Goal: Use online tool/utility: Utilize a website feature to perform a specific function

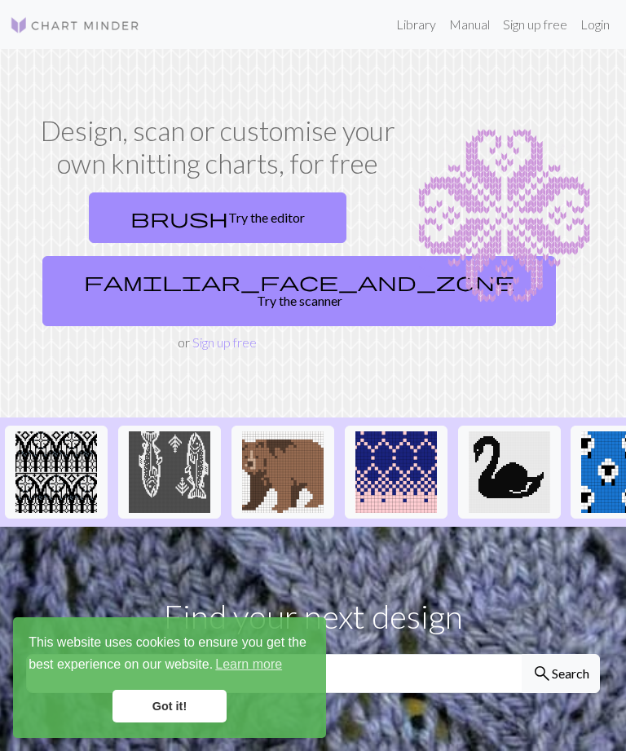
click at [186, 705] on link "Got it!" at bounding box center [169, 706] width 114 height 33
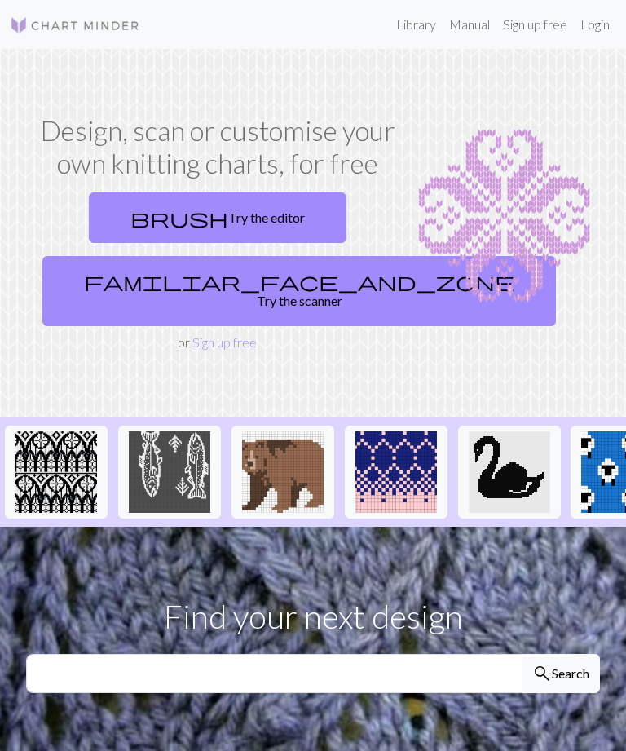
click at [237, 218] on link "brush Try the editor" at bounding box center [218, 217] width 258 height 51
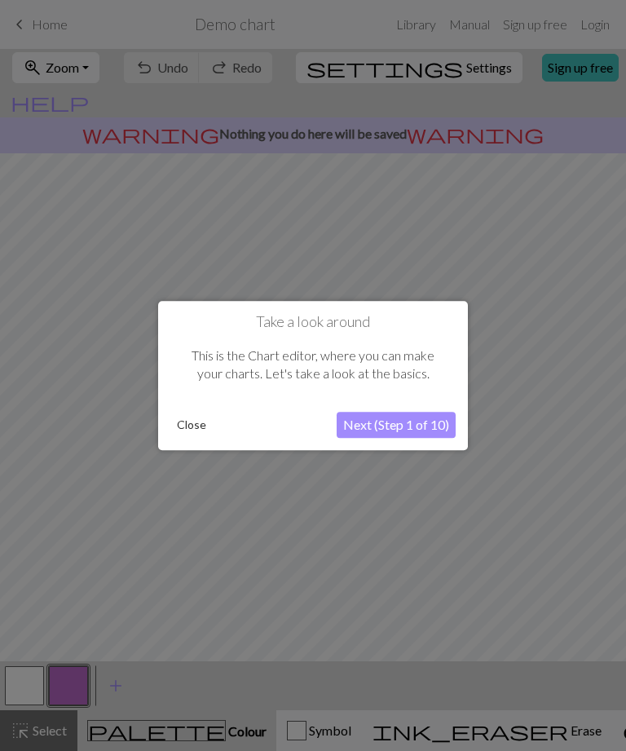
click at [200, 424] on button "Close" at bounding box center [191, 424] width 42 height 24
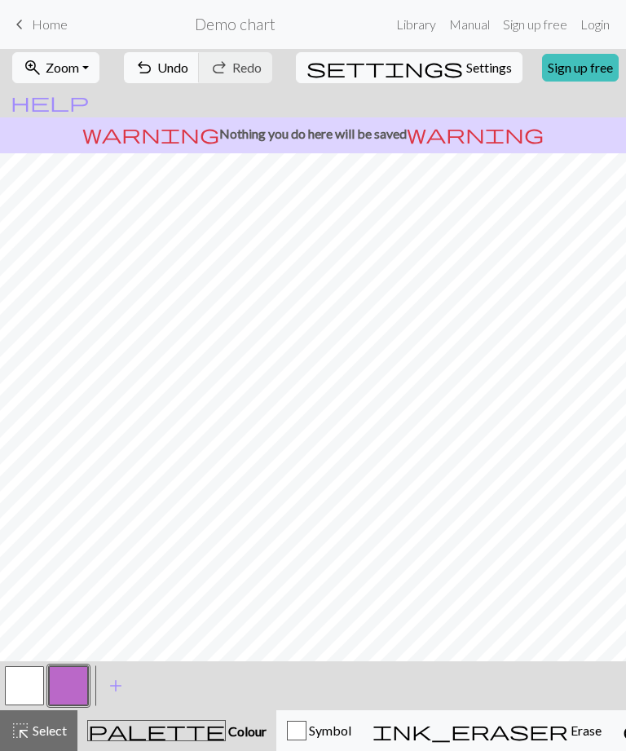
click at [474, 24] on link "Manual" at bounding box center [470, 24] width 54 height 33
click at [99, 75] on button "zoom_in Zoom Zoom" at bounding box center [55, 67] width 87 height 31
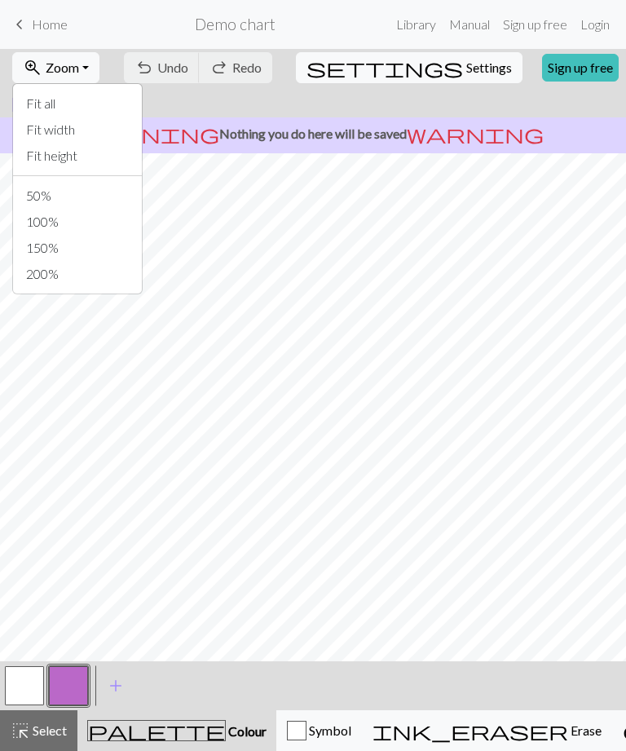
click at [99, 73] on button "zoom_in Zoom Zoom" at bounding box center [55, 67] width 87 height 31
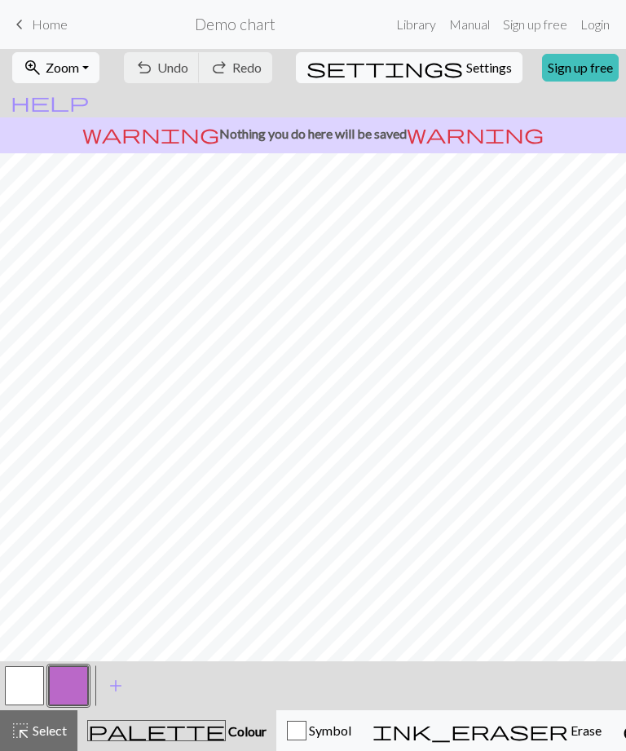
click at [35, 726] on span "Select" at bounding box center [48, 729] width 37 height 15
click at [34, 688] on button "button" at bounding box center [24, 685] width 39 height 39
click at [123, 683] on span "add" at bounding box center [116, 685] width 20 height 23
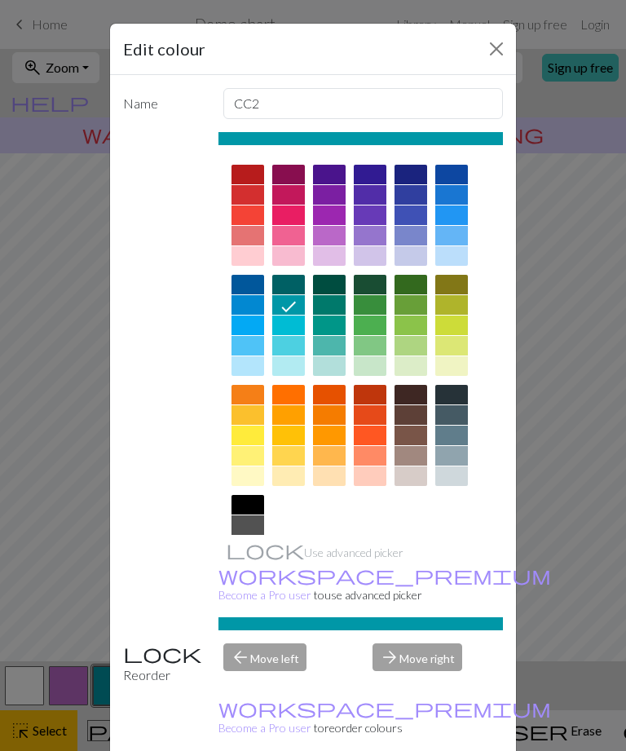
click at [263, 584] on div at bounding box center [247, 586] width 33 height 20
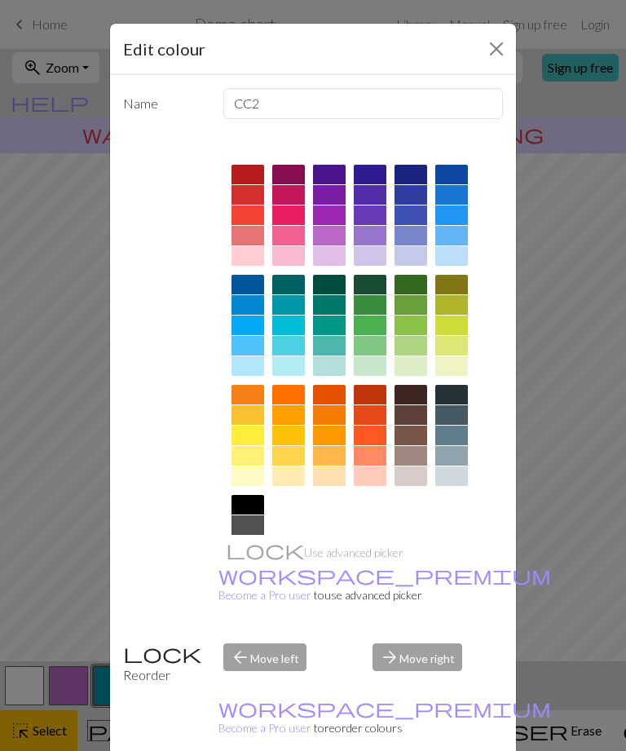
click at [498, 52] on button "Close" at bounding box center [496, 49] width 26 height 26
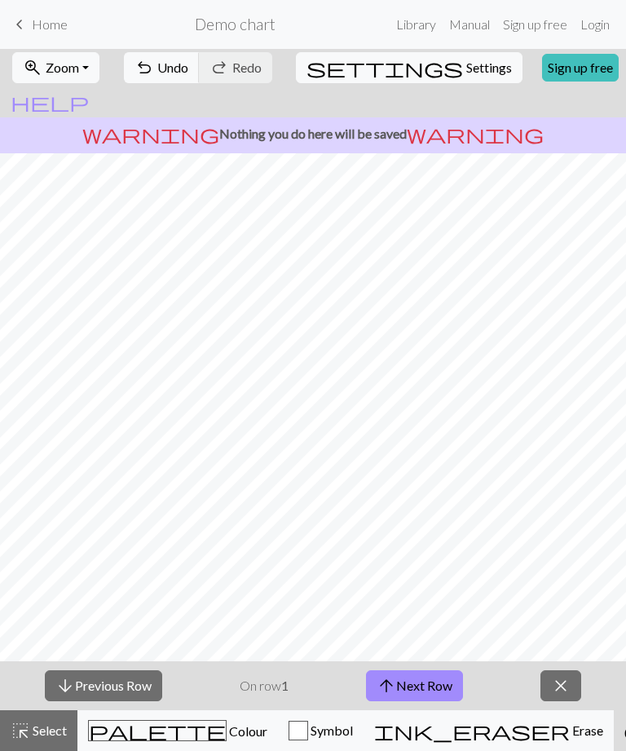
click at [466, 68] on span "Settings" at bounding box center [489, 68] width 46 height 20
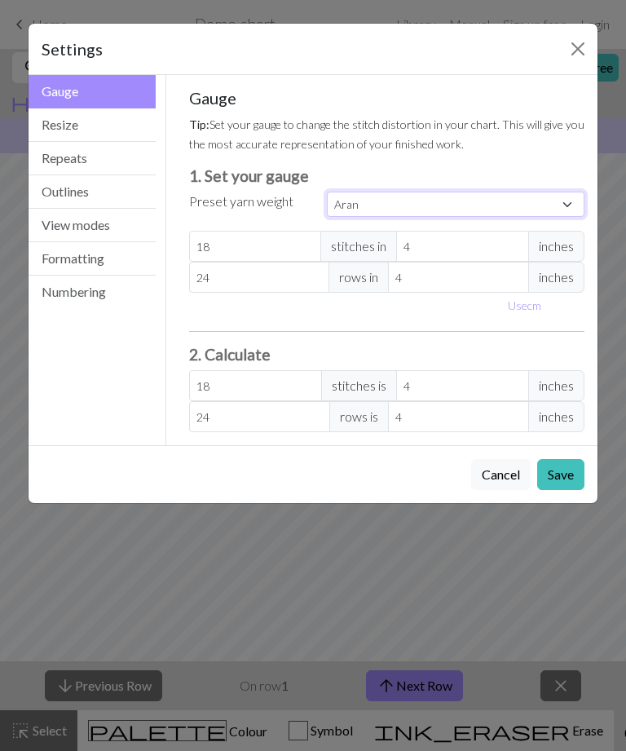
click at [572, 204] on select "Custom Square Lace Light Fingering Fingering Sport Double knit Worsted Aran Bul…" at bounding box center [456, 204] width 258 height 25
select select "sport"
type input "24"
type input "34"
type input "24"
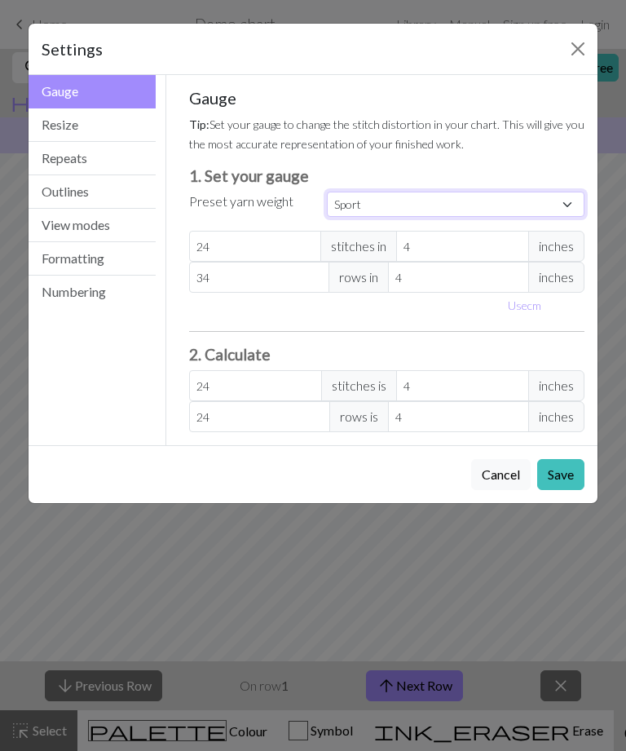
type input "34"
click at [562, 471] on button "Save" at bounding box center [560, 474] width 47 height 31
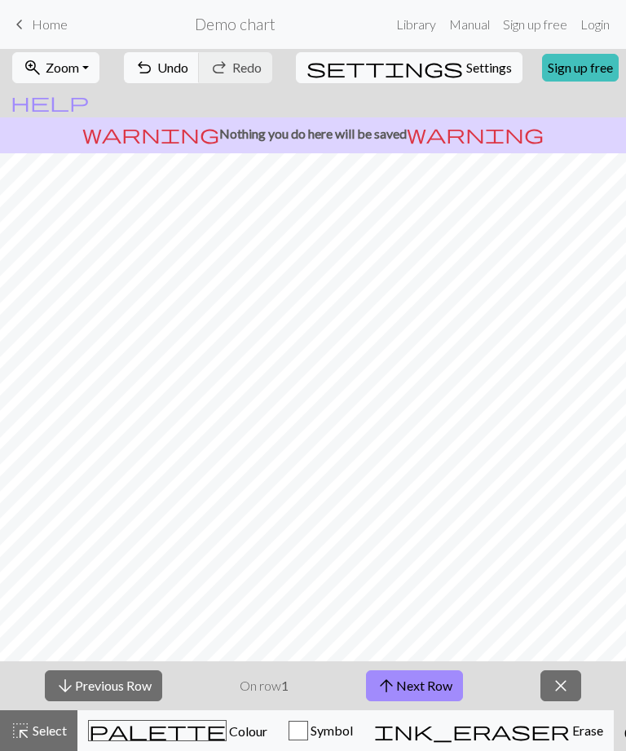
click at [466, 71] on span "Settings" at bounding box center [489, 68] width 46 height 20
select select "sport"
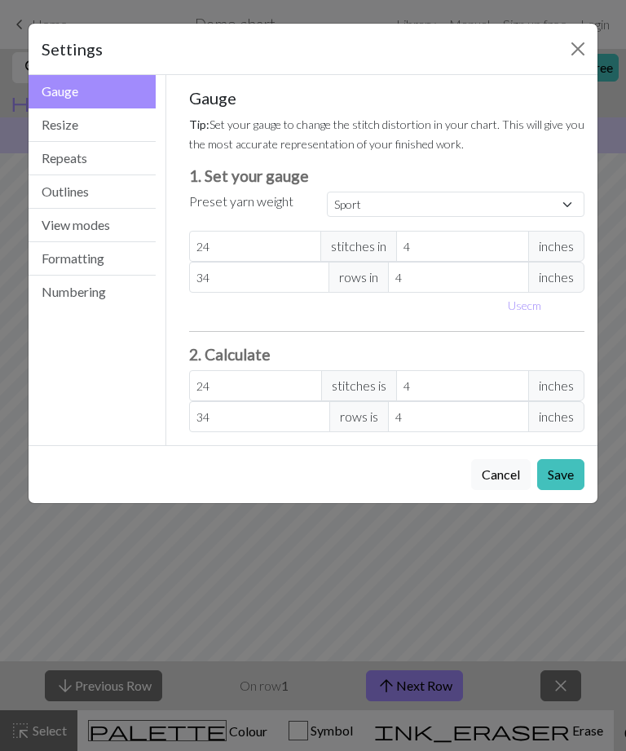
click at [123, 124] on button "Resize" at bounding box center [92, 124] width 127 height 33
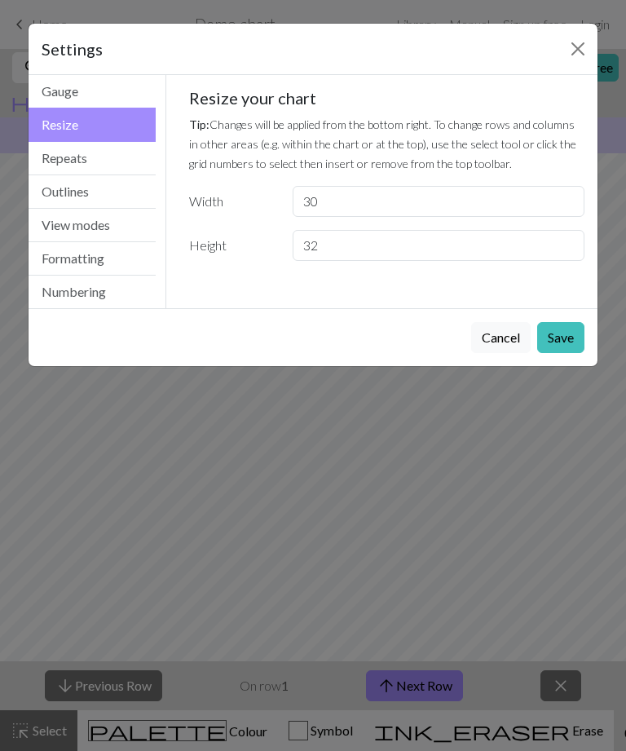
click at [124, 161] on button "Repeats" at bounding box center [92, 158] width 127 height 33
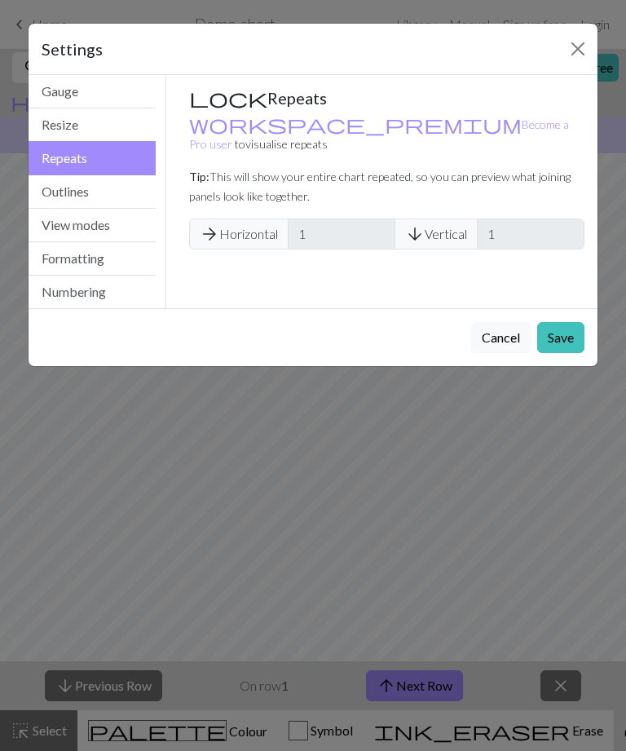
click at [129, 197] on button "Outlines" at bounding box center [92, 191] width 127 height 33
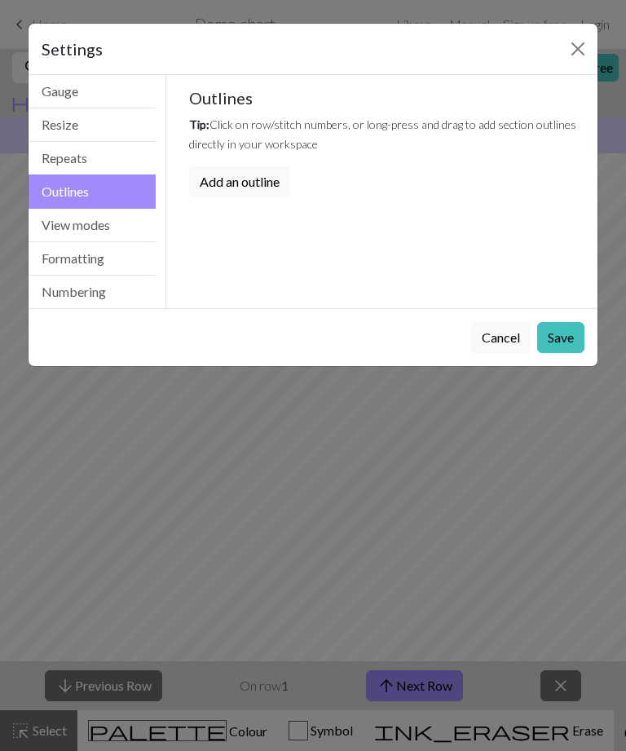
click at [130, 223] on button "View modes" at bounding box center [92, 225] width 127 height 33
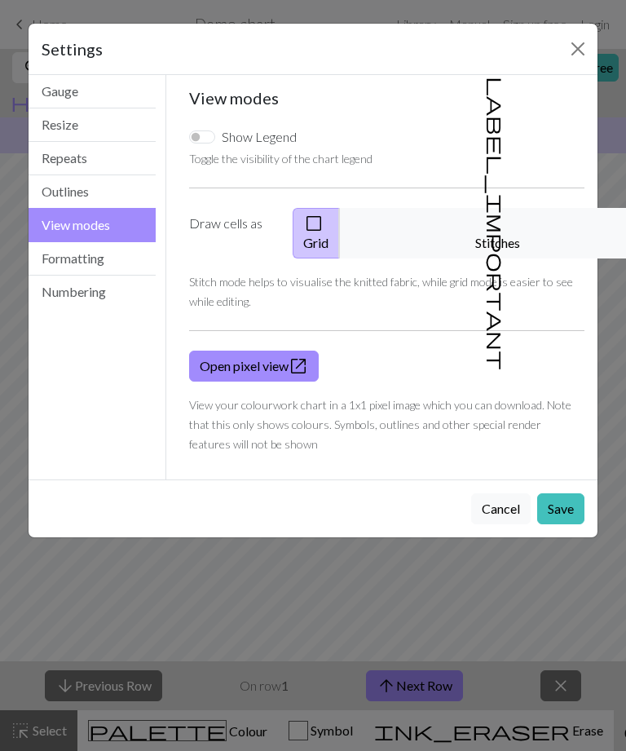
click at [130, 261] on button "Formatting" at bounding box center [92, 258] width 127 height 33
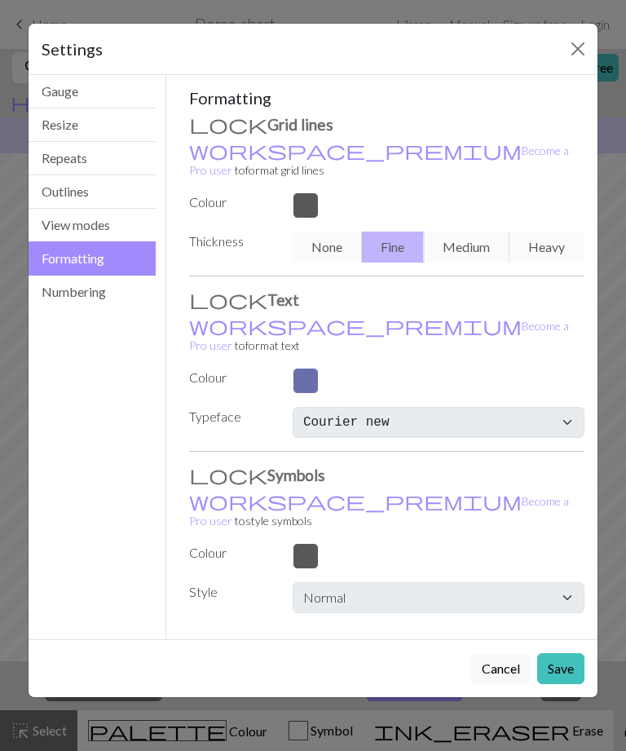
click at [125, 295] on button "Numbering" at bounding box center [92, 292] width 127 height 33
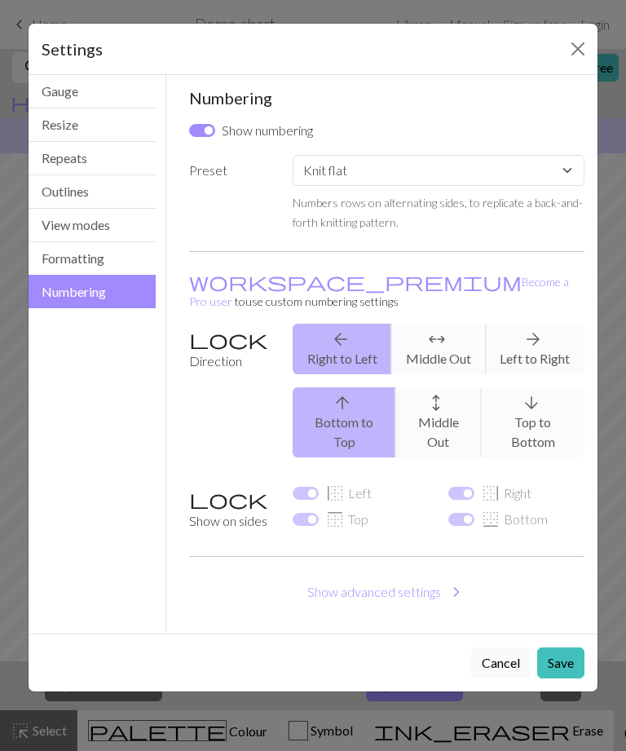
click at [575, 50] on button "Close" at bounding box center [578, 49] width 26 height 26
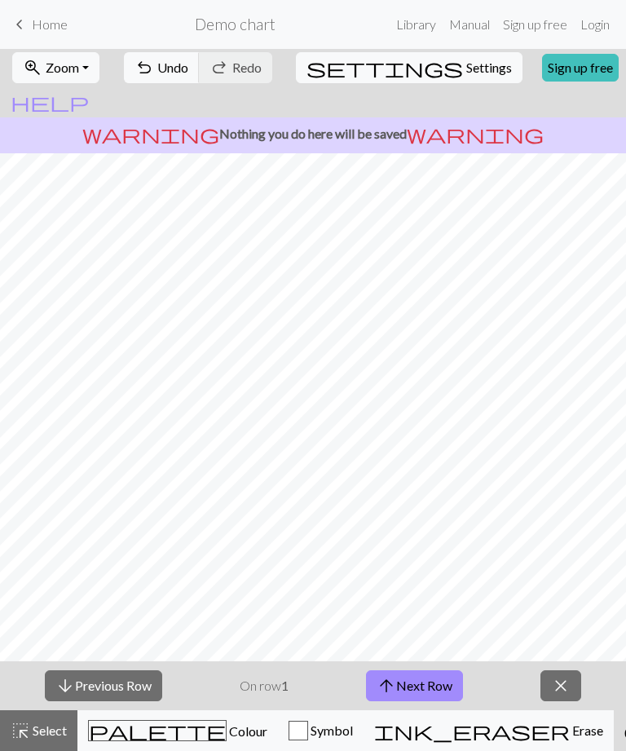
click at [542, 74] on link "Sign up free" at bounding box center [580, 68] width 77 height 28
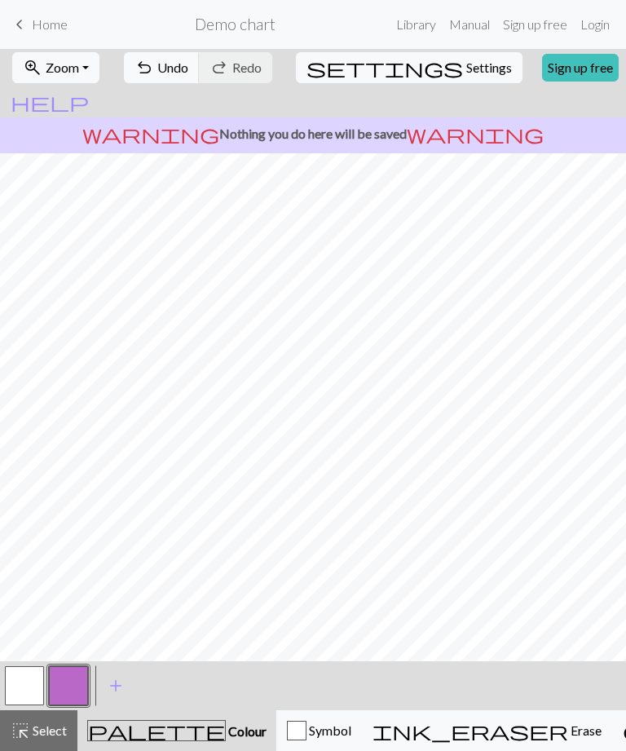
click at [50, 734] on span "Select" at bounding box center [48, 729] width 37 height 15
click at [50, 729] on span "Select" at bounding box center [48, 729] width 37 height 15
click at [568, 735] on span "Erase" at bounding box center [584, 729] width 33 height 15
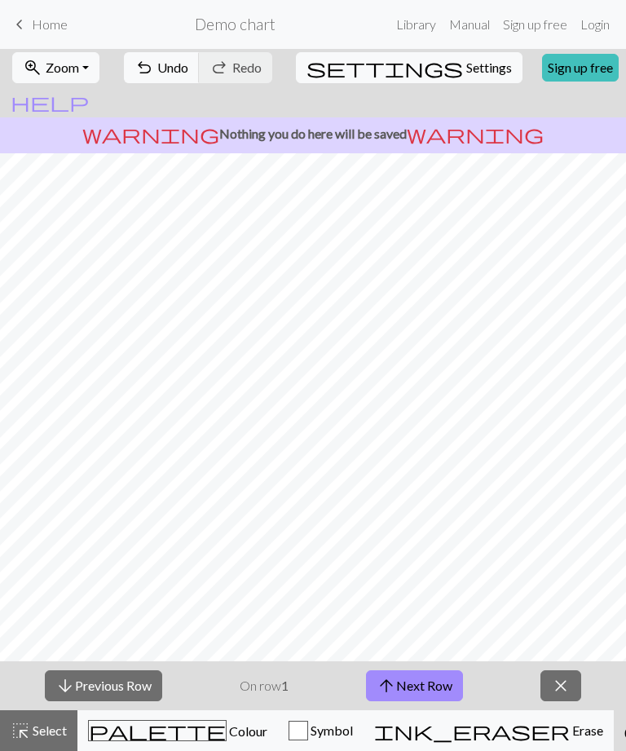
click at [564, 688] on span "close" at bounding box center [561, 685] width 20 height 23
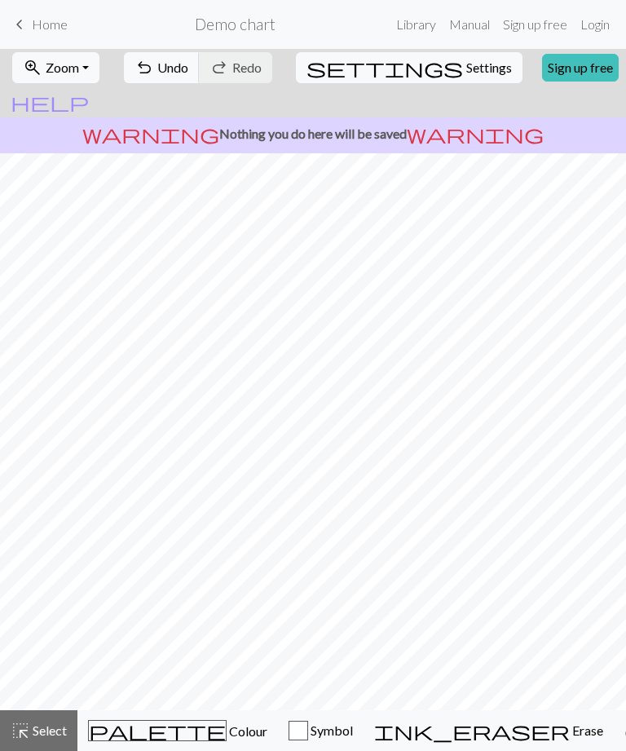
click at [466, 70] on span "Settings" at bounding box center [489, 68] width 46 height 20
select select "aran"
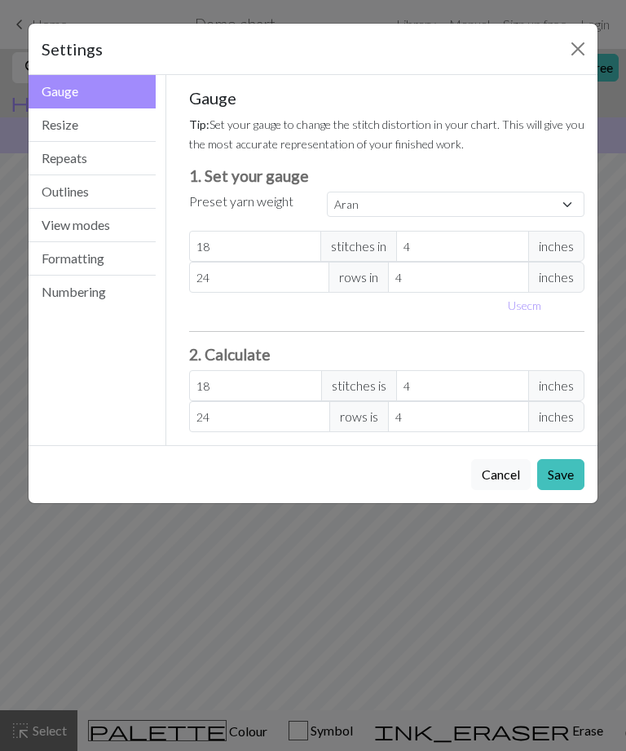
click at [577, 50] on button "Close" at bounding box center [578, 49] width 26 height 26
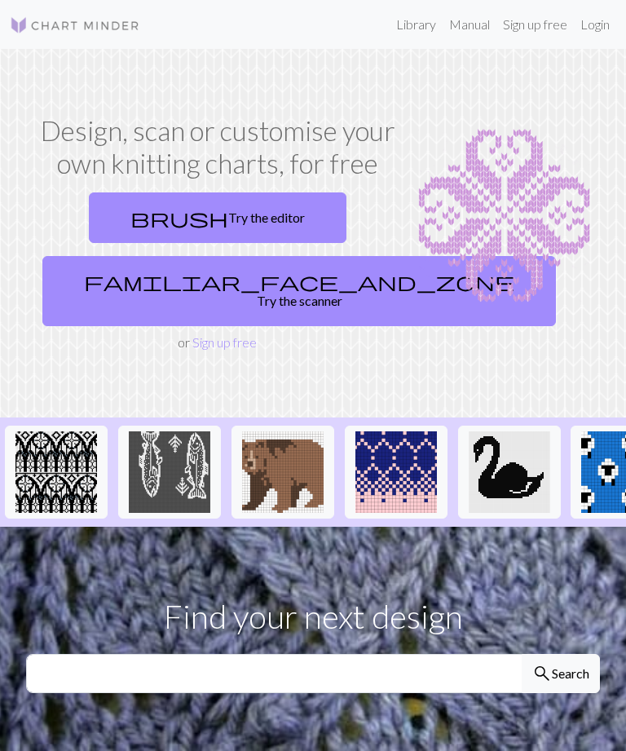
click at [261, 284] on link "familiar_face_and_zone Try the scanner" at bounding box center [299, 291] width 514 height 70
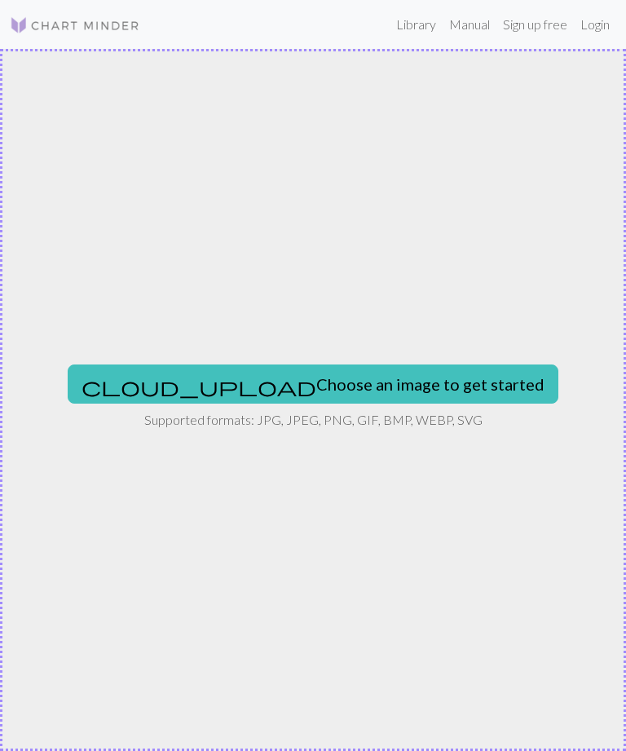
click at [336, 385] on button "cloud_upload Choose an image to get started" at bounding box center [313, 383] width 491 height 39
type input "C:\fakepath\IMG_3229.png"
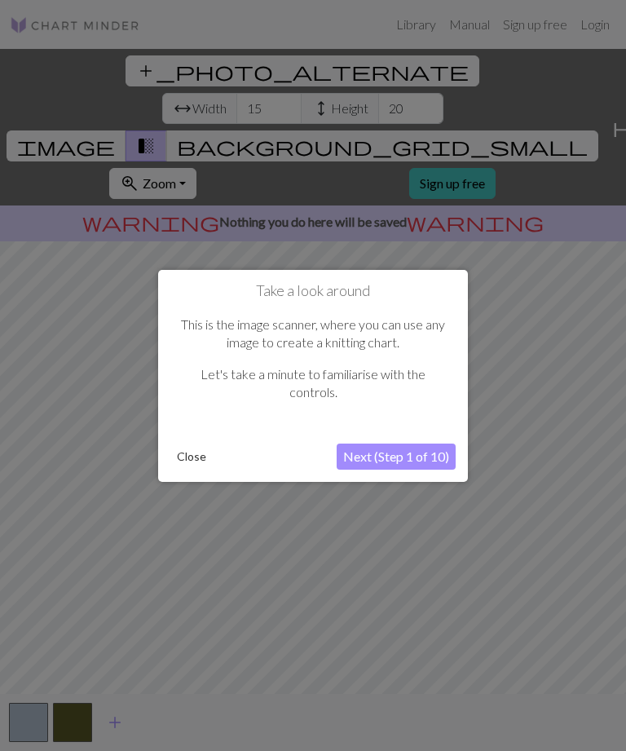
click at [399, 456] on button "Next (Step 1 of 10)" at bounding box center [396, 456] width 119 height 26
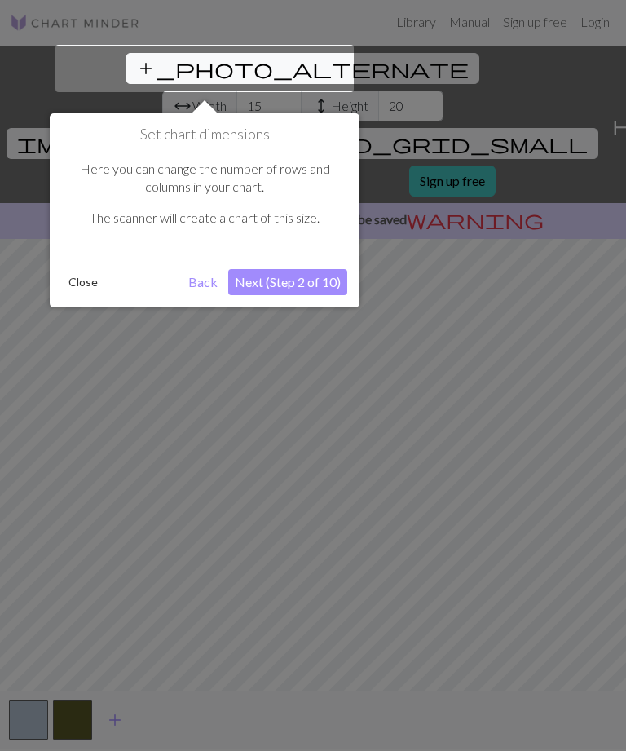
click at [398, 455] on div at bounding box center [313, 399] width 626 height 803
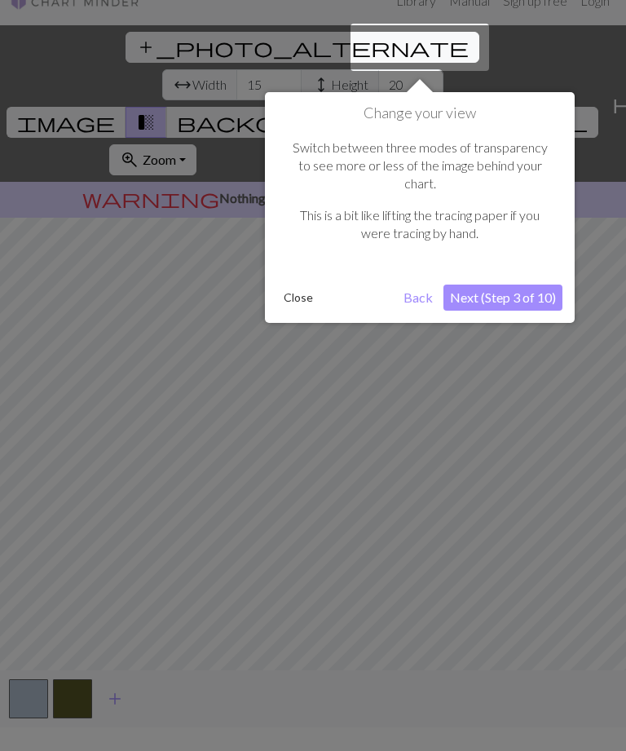
scroll to position [31, 0]
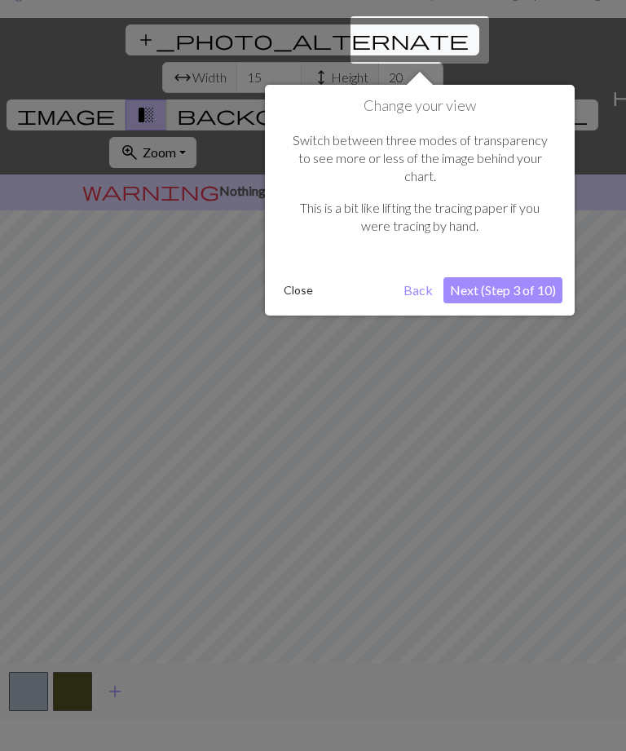
click at [518, 277] on button "Next (Step 3 of 10)" at bounding box center [502, 290] width 119 height 26
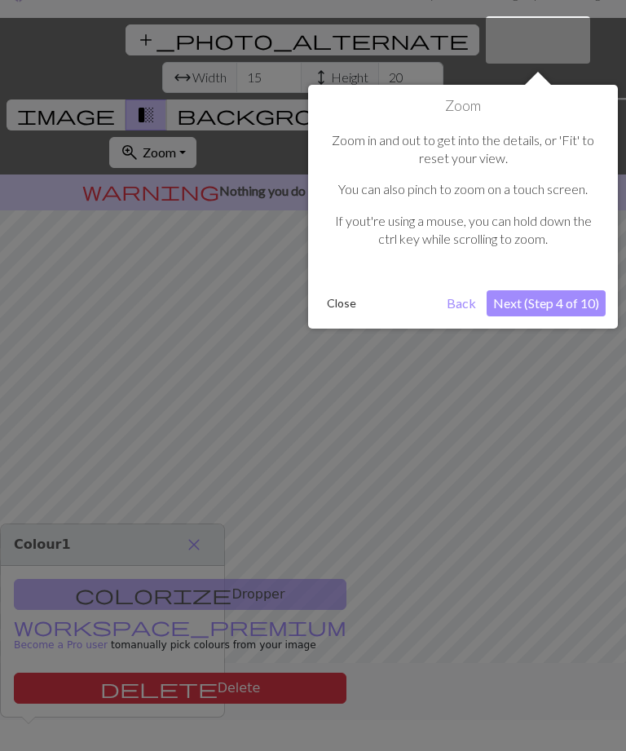
click at [352, 306] on button "Close" at bounding box center [341, 303] width 42 height 24
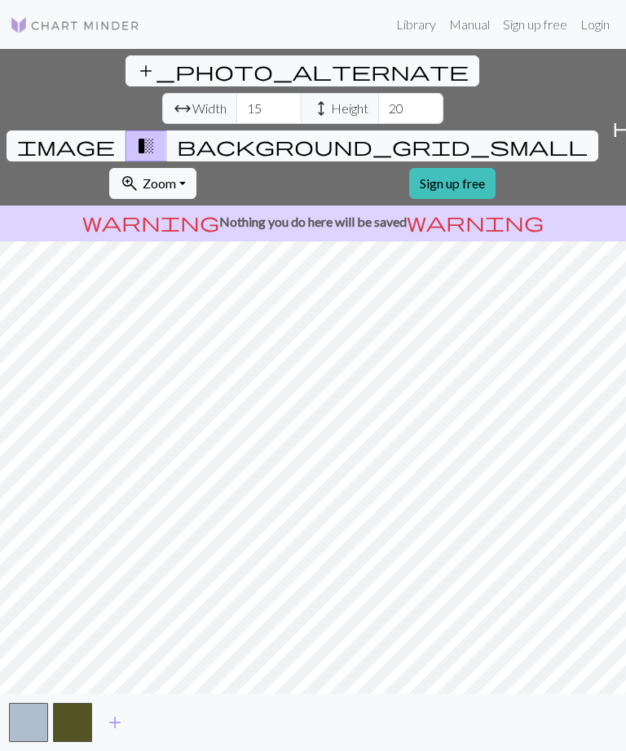
click at [126, 55] on button "add_photo_alternate Change image" at bounding box center [303, 70] width 354 height 31
click at [236, 93] on input "15" at bounding box center [268, 108] width 65 height 31
type input "100"
click at [378, 93] on input "20" at bounding box center [410, 108] width 65 height 31
type input "2"
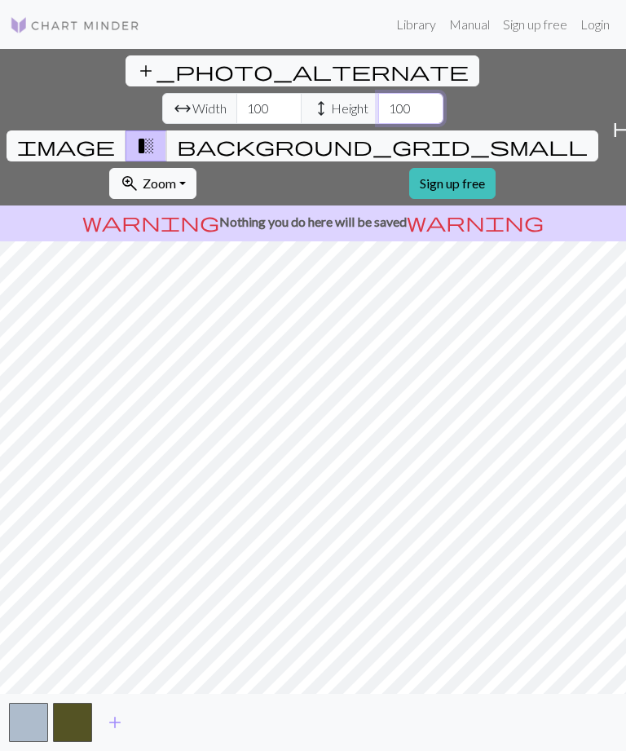
type input "100"
click at [236, 93] on input "100" at bounding box center [268, 108] width 65 height 31
type input "120"
click at [378, 93] on input "100" at bounding box center [410, 108] width 65 height 31
type input "1"
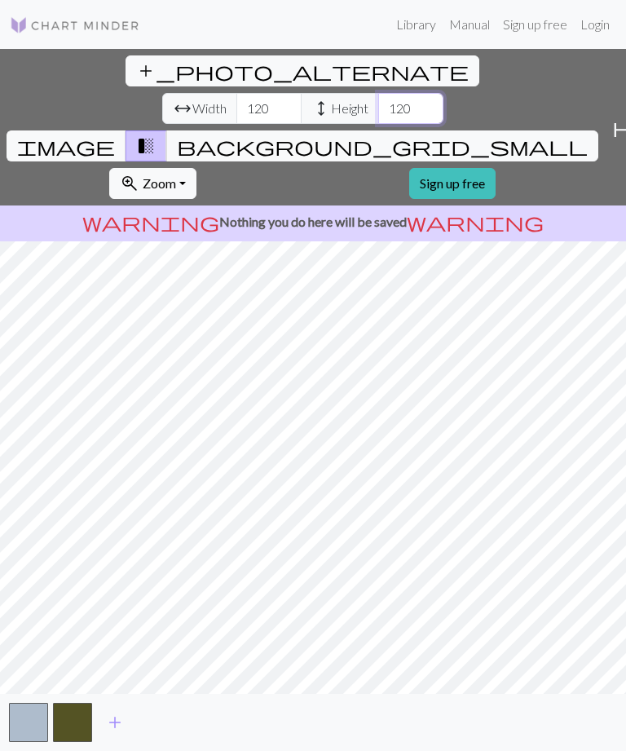
type input "120"
click at [136, 60] on span "add_photo_alternate" at bounding box center [302, 71] width 333 height 23
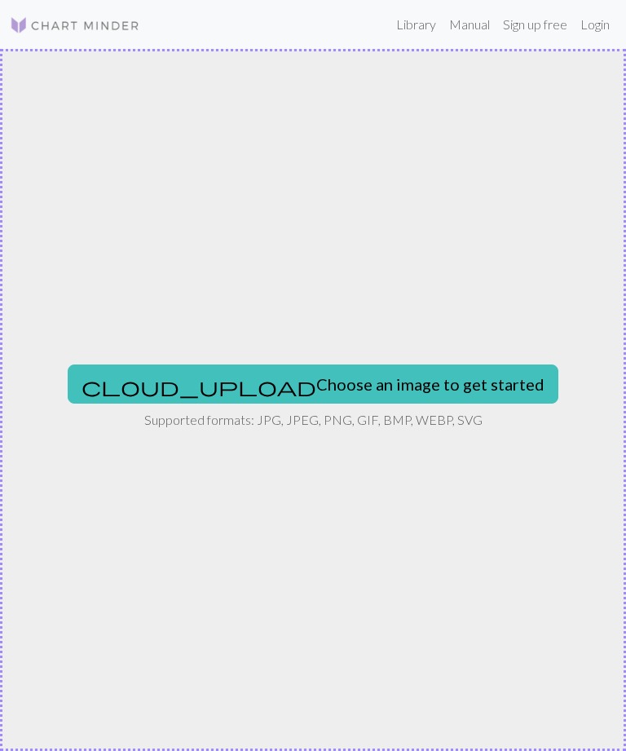
scroll to position [0, 0]
click at [310, 378] on button "cloud_upload Choose an image to get started" at bounding box center [313, 383] width 491 height 39
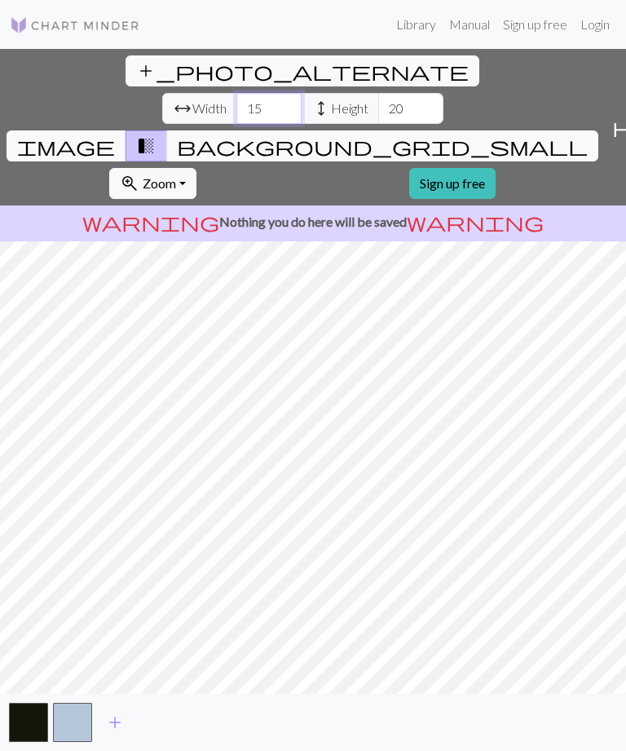
click at [236, 93] on input "15" at bounding box center [268, 108] width 65 height 31
type input "100"
click at [378, 93] on input "20" at bounding box center [410, 108] width 65 height 31
type input "2"
type input "100"
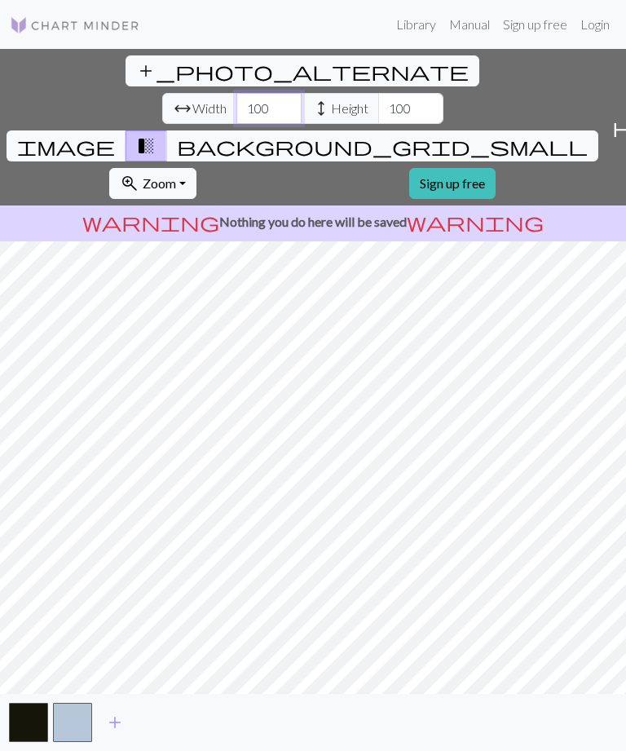
click at [236, 93] on input "100" at bounding box center [268, 108] width 65 height 31
type input "120"
click at [378, 93] on input "100" at bounding box center [410, 108] width 65 height 31
type input "120"
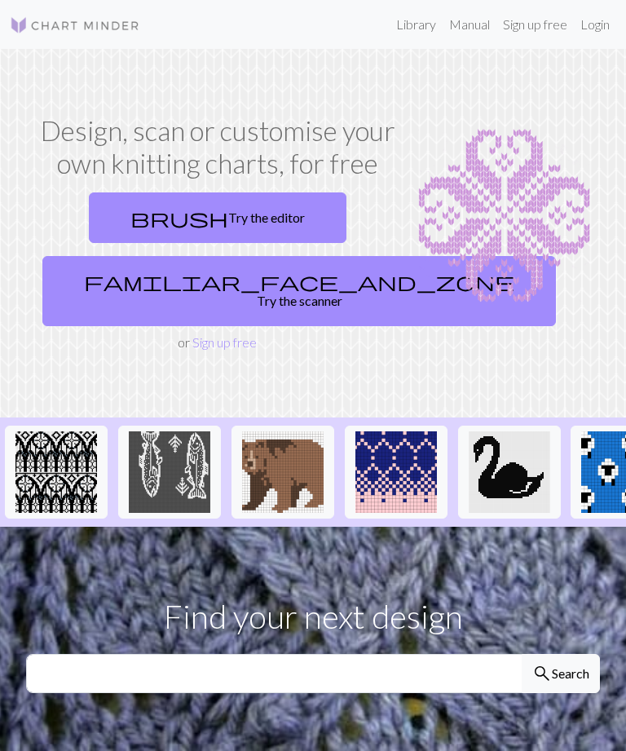
click at [255, 280] on link "familiar_face_and_zone Try the scanner" at bounding box center [299, 291] width 514 height 70
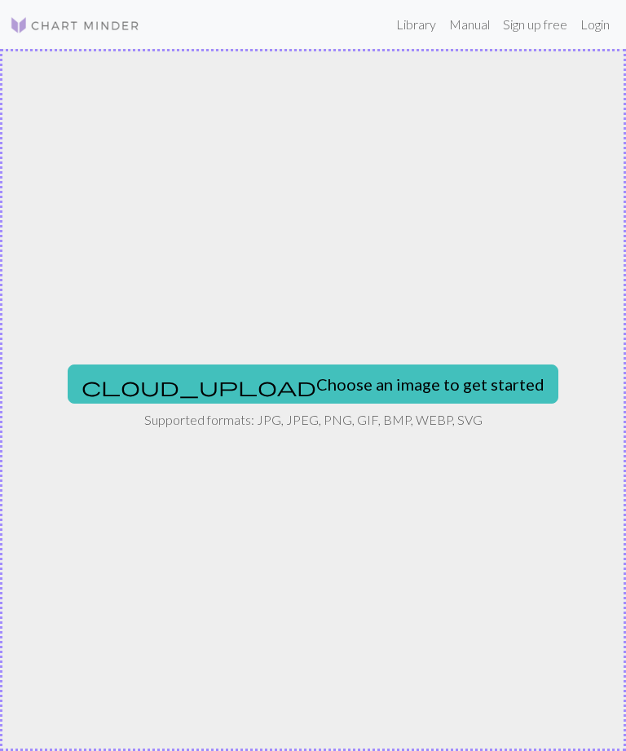
click at [367, 384] on button "cloud_upload Choose an image to get started" at bounding box center [313, 383] width 491 height 39
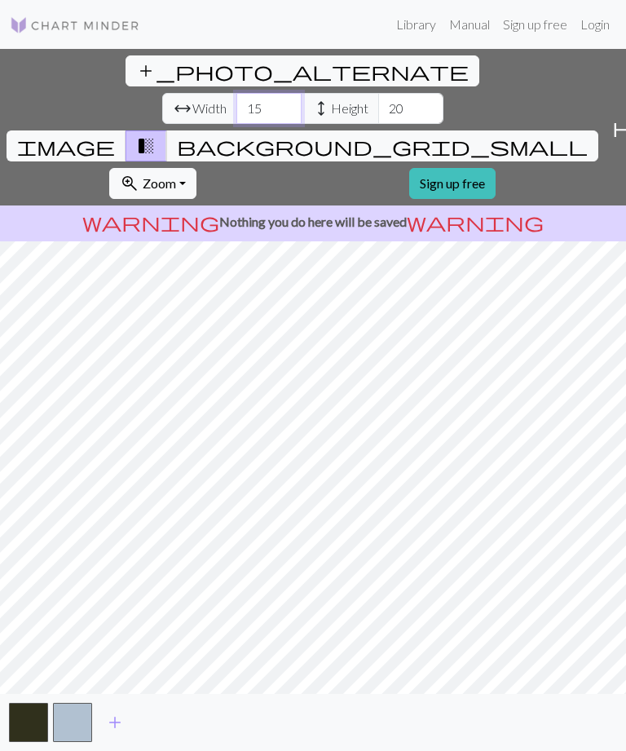
click at [236, 93] on input "15" at bounding box center [268, 108] width 65 height 31
type input "1"
type input "90"
click at [378, 93] on input "20" at bounding box center [410, 108] width 65 height 31
type input "2"
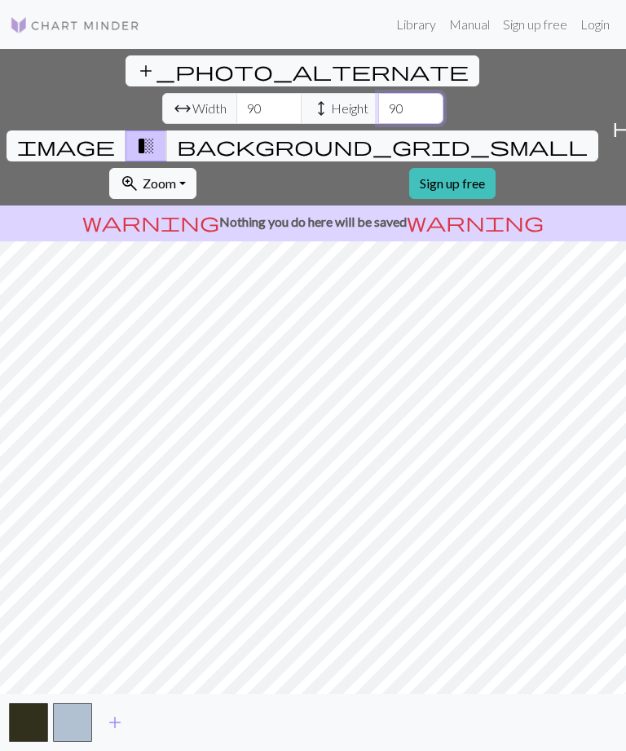
type input "90"
